Goal: Task Accomplishment & Management: Manage account settings

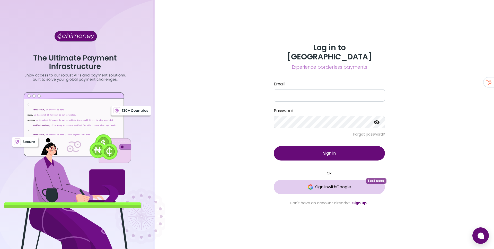
click at [321, 185] on span "Sign in with Google" at bounding box center [333, 187] width 36 height 6
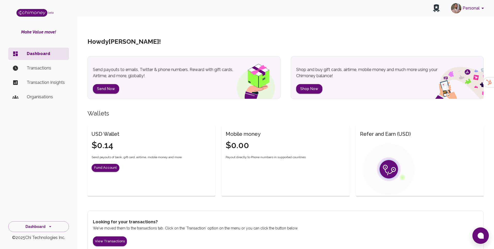
click at [475, 9] on button "Personal" at bounding box center [468, 8] width 39 height 13
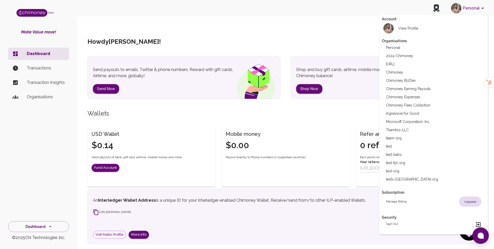
click at [393, 138] on li "team-org" at bounding box center [433, 138] width 104 height 8
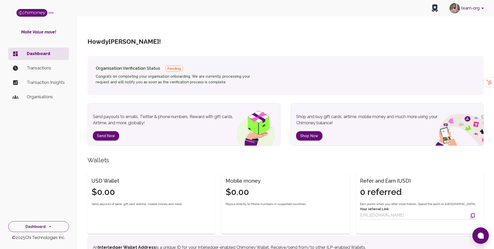
click at [48, 224] on icon "side nav" at bounding box center [50, 226] width 5 height 5
click at [34, 97] on p "Organisations" at bounding box center [46, 97] width 38 height 6
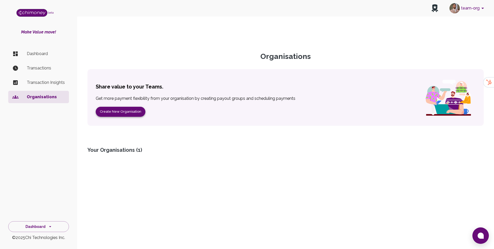
click at [110, 107] on button "Create New Organisation" at bounding box center [121, 112] width 50 height 10
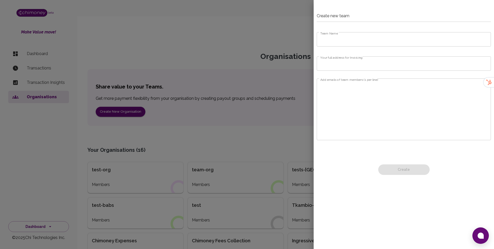
click at [362, 41] on input "Team Name" at bounding box center [403, 39] width 174 height 14
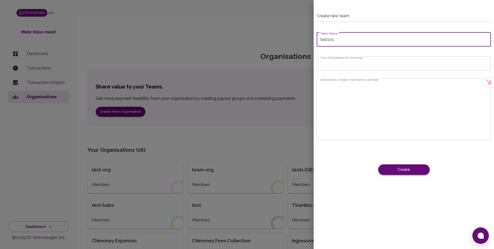
type input "test101"
click at [402, 169] on button "Create" at bounding box center [403, 169] width 51 height 11
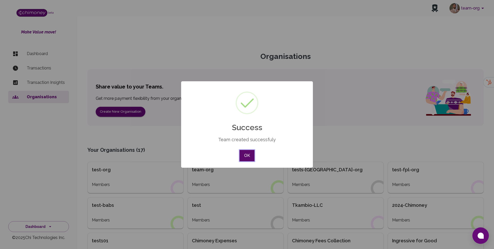
click at [250, 158] on button "OK" at bounding box center [246, 155] width 15 height 11
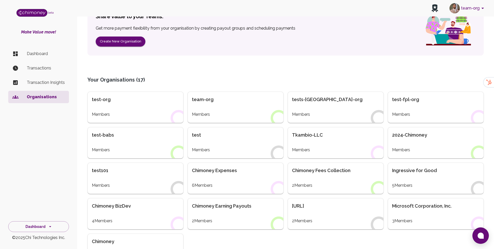
scroll to position [69, 0]
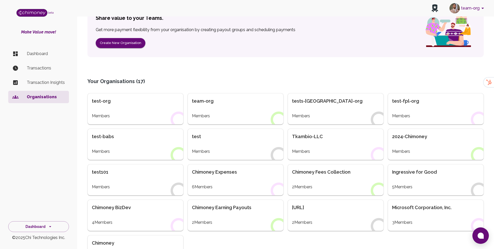
click at [114, 184] on div "Members" at bounding box center [135, 187] width 87 height 6
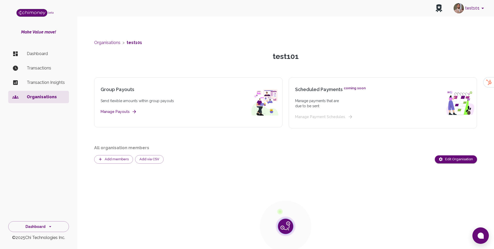
click at [38, 52] on p "Dashboard" at bounding box center [46, 54] width 38 height 6
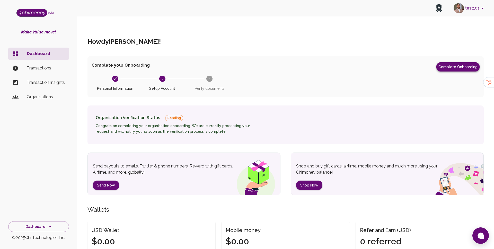
click at [449, 62] on button "Complete Onboarding" at bounding box center [457, 66] width 43 height 9
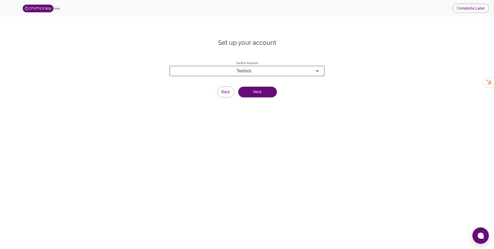
click at [281, 67] on span "test101" at bounding box center [244, 70] width 140 height 7
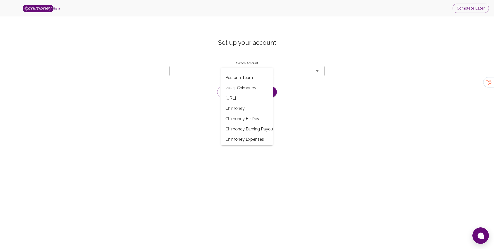
scroll to position [117, 0]
click at [366, 77] on div at bounding box center [247, 124] width 494 height 249
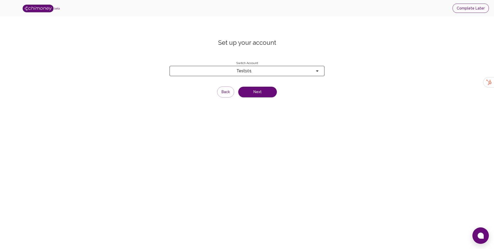
click at [466, 8] on button "Complete Later" at bounding box center [470, 9] width 36 height 10
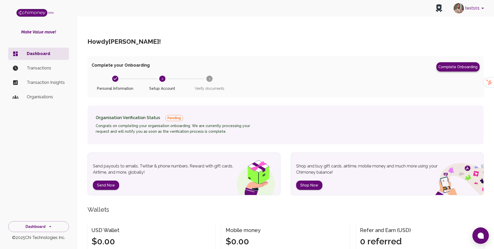
click at [448, 62] on button "Complete Onboarding" at bounding box center [457, 66] width 43 height 9
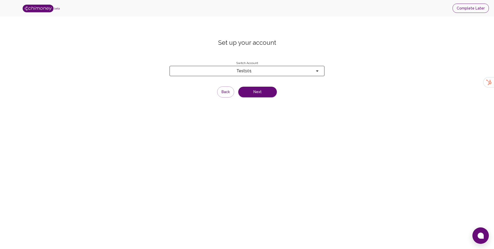
click at [461, 10] on button "Complete Later" at bounding box center [470, 9] width 36 height 10
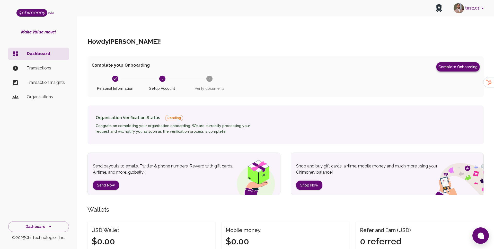
click at [455, 62] on button "Complete Onboarding" at bounding box center [457, 66] width 43 height 9
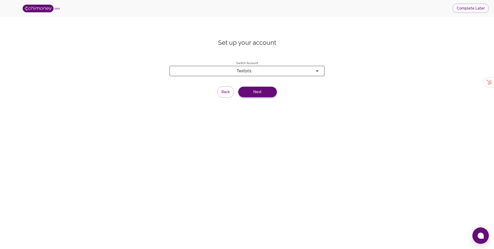
click at [259, 87] on button "Next" at bounding box center [257, 92] width 39 height 11
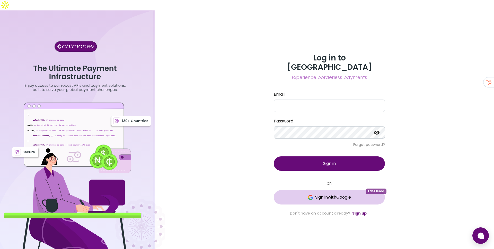
click at [336, 194] on span "Sign in with Google" at bounding box center [333, 197] width 36 height 6
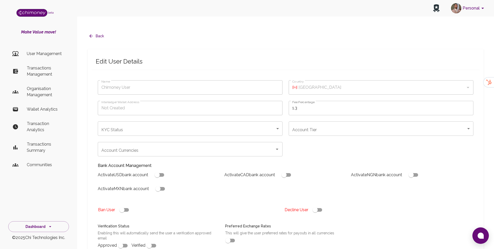
type input "[MEDICAL_DATA][PERSON_NAME]"
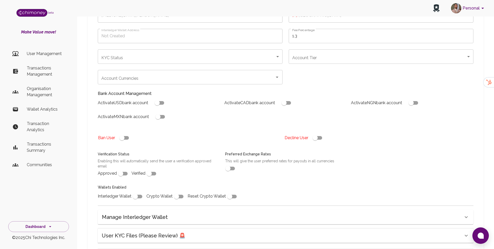
scroll to position [132, 0]
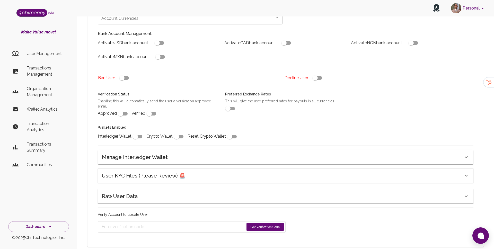
click at [137, 180] on div "Raw User Data" at bounding box center [282, 175] width 361 height 8
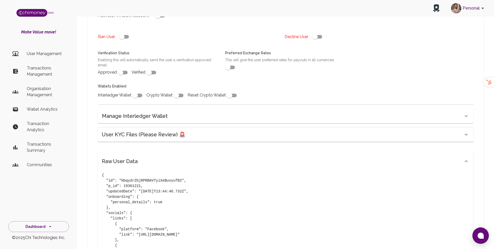
scroll to position [93, 0]
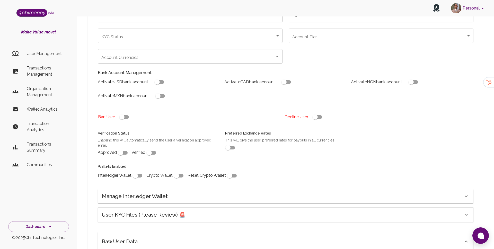
click at [136, 207] on div "User KYC Files (Please Review) 🚨" at bounding box center [285, 214] width 375 height 14
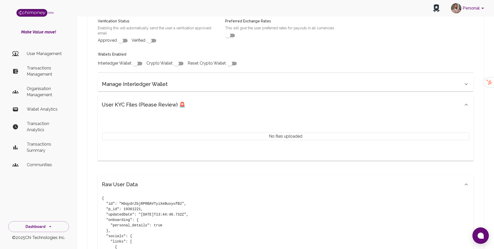
scroll to position [114, 0]
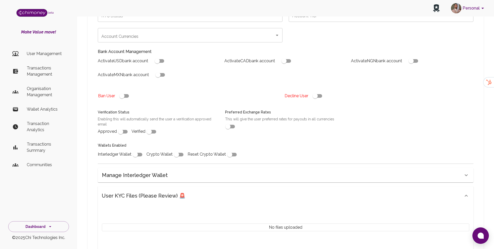
click at [119, 127] on input "checkbox" at bounding box center [120, 132] width 29 height 10
checkbox input "true"
click at [143, 118] on div "Verification Status Enabling this will automatically send the user a verificati…" at bounding box center [155, 119] width 127 height 33
click at [153, 127] on input "checkbox" at bounding box center [148, 132] width 29 height 10
checkbox input "true"
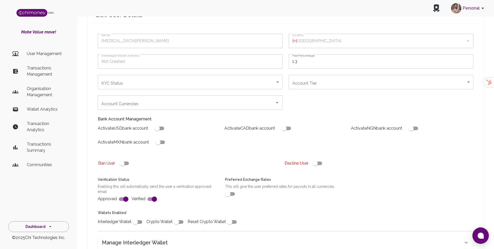
scroll to position [46, 0]
click at [169, 98] on input "Account Currencies" at bounding box center [186, 103] width 172 height 10
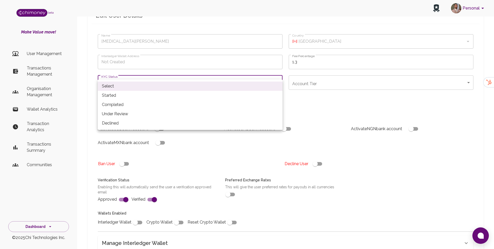
click at [123, 105] on li "Completed" at bounding box center [190, 104] width 185 height 9
type input "completed"
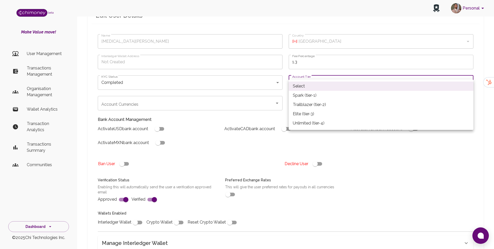
click at [309, 93] on li "Spark (tier-1)" at bounding box center [380, 95] width 185 height 9
type input "tier-1"
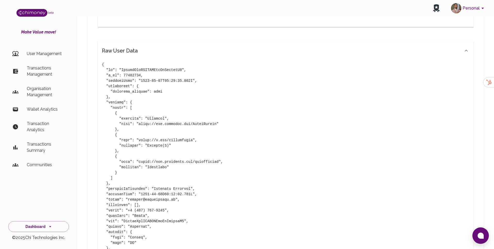
scroll to position [482, 0]
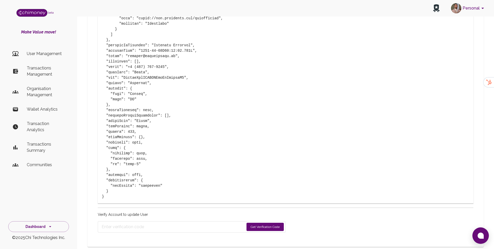
click at [275, 221] on form "Get Verification Code" at bounding box center [192, 226] width 188 height 11
click at [267, 223] on button "Get Verification Code" at bounding box center [264, 227] width 37 height 8
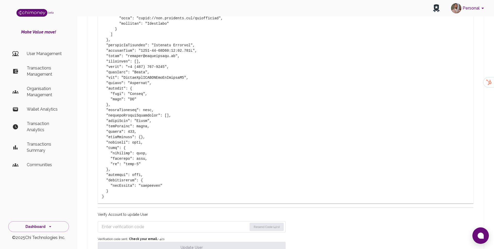
click at [208, 223] on input "Enter verification code" at bounding box center [174, 227] width 145 height 8
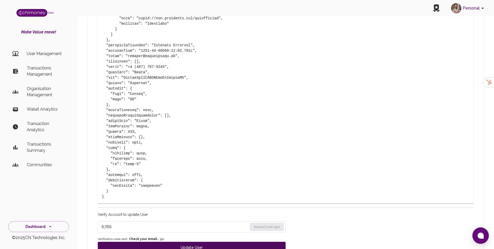
type input "6786"
click at [198, 242] on button "Update User" at bounding box center [192, 247] width 188 height 11
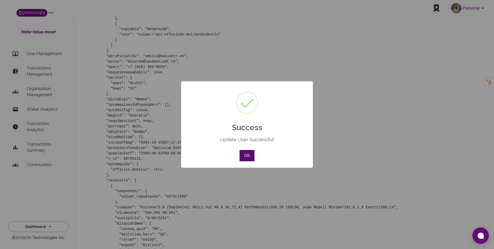
click at [251, 155] on button "OK" at bounding box center [246, 155] width 15 height 11
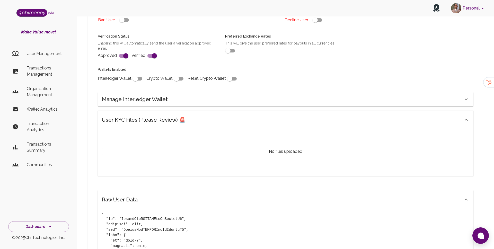
scroll to position [241, 0]
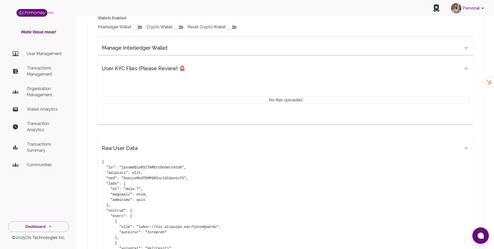
click at [172, 64] on h6 "User KYC Files (Please Review) 🚨" at bounding box center [144, 68] width 84 height 8
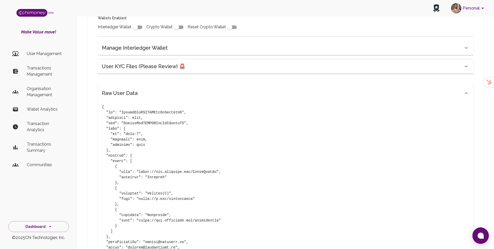
click at [156, 89] on div "Raw User Data" at bounding box center [282, 93] width 361 height 8
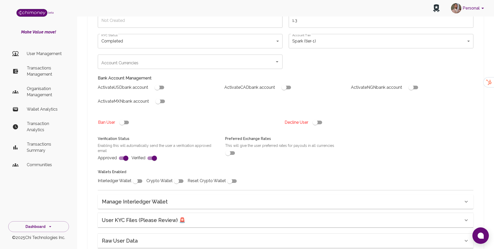
scroll to position [128, 0]
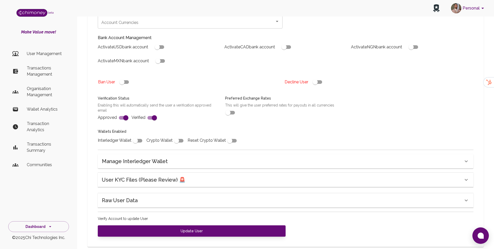
click at [170, 157] on div "Manage Interledger Wallet" at bounding box center [282, 161] width 361 height 8
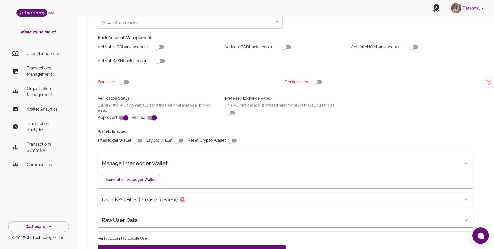
click at [170, 159] on div "Manage Interledger Wallet" at bounding box center [282, 163] width 361 height 8
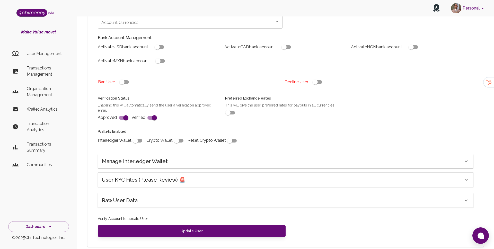
click at [176, 184] on div "Raw User Data" at bounding box center [282, 180] width 361 height 8
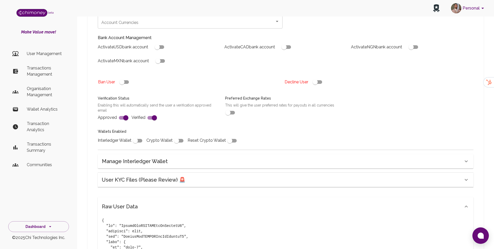
click at [176, 197] on div "Raw User Data" at bounding box center [285, 206] width 375 height 19
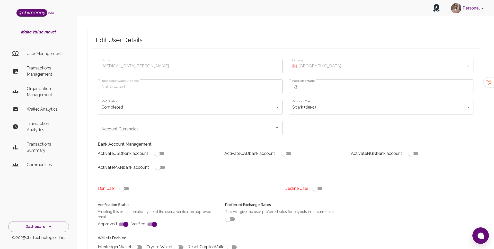
scroll to position [21, 0]
click at [250, 97] on body "Personal beta Make Value move! User Management Transactions Management Organisa…" at bounding box center [247, 172] width 494 height 387
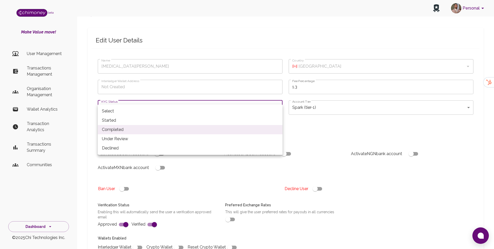
click at [250, 97] on div at bounding box center [247, 124] width 494 height 249
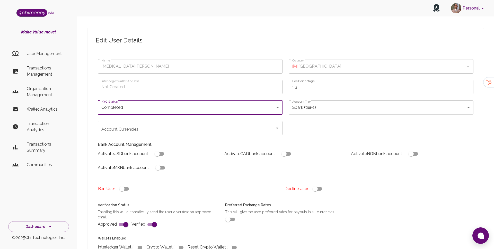
click at [316, 122] on div "Name [MEDICAL_DATA][PERSON_NAME] Name Country 🇨🇦 [GEOGRAPHIC_DATA] Country Inte…" at bounding box center [282, 152] width 381 height 199
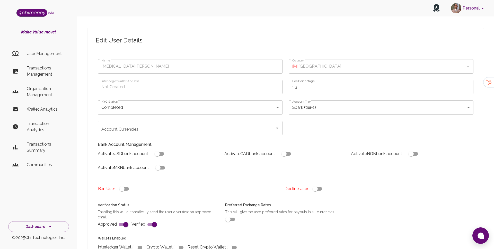
click at [318, 91] on body "Personal beta Make Value move! User Management Transactions Management Organisa…" at bounding box center [247, 172] width 494 height 387
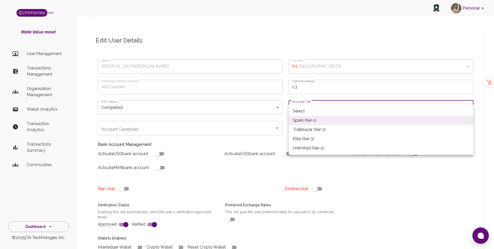
click at [247, 131] on div at bounding box center [247, 124] width 494 height 249
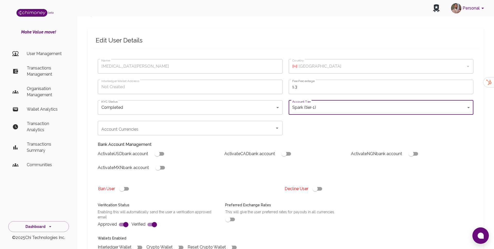
click at [241, 123] on input "Account Currencies" at bounding box center [186, 128] width 172 height 10
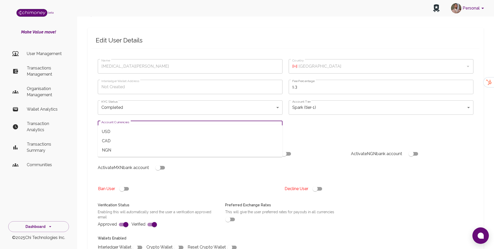
click at [305, 117] on div "Name [MEDICAL_DATA][PERSON_NAME] Name Country 🇨🇦 [GEOGRAPHIC_DATA] Country Inte…" at bounding box center [282, 152] width 381 height 199
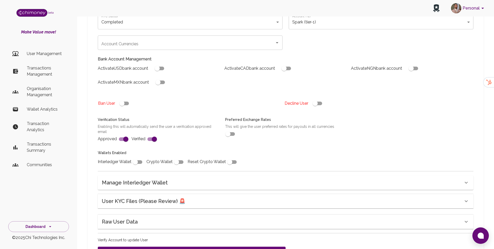
scroll to position [107, 0]
click at [190, 177] on div "Manage Interledger Wallet" at bounding box center [282, 181] width 361 height 8
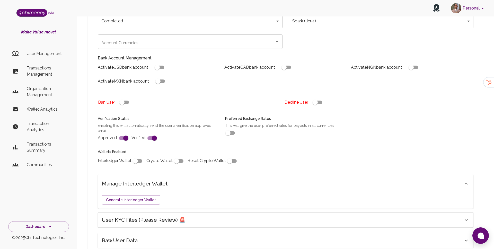
click at [190, 179] on div "Manage Interledger Wallet" at bounding box center [282, 183] width 361 height 8
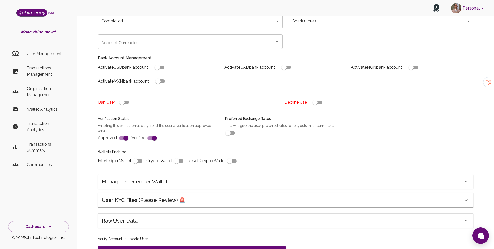
click at [183, 196] on div "User KYC Files (Please Review) 🚨" at bounding box center [285, 200] width 375 height 14
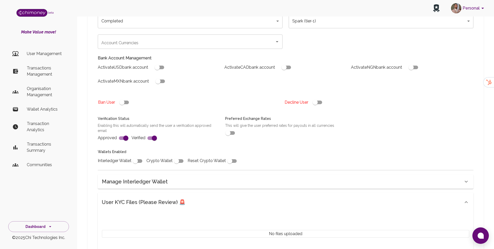
click at [183, 196] on div "User KYC Files (Please Review) 🚨" at bounding box center [285, 202] width 375 height 19
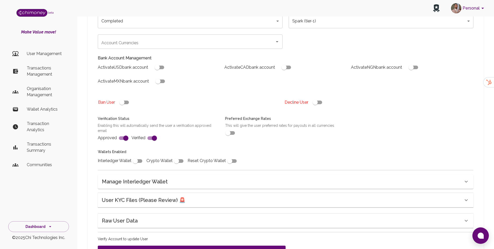
click at [176, 207] on div "Raw User Data" at bounding box center [285, 200] width 375 height 14
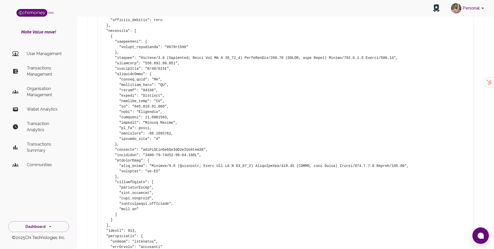
scroll to position [576, 0]
